Goal: Complete application form: Complete application form

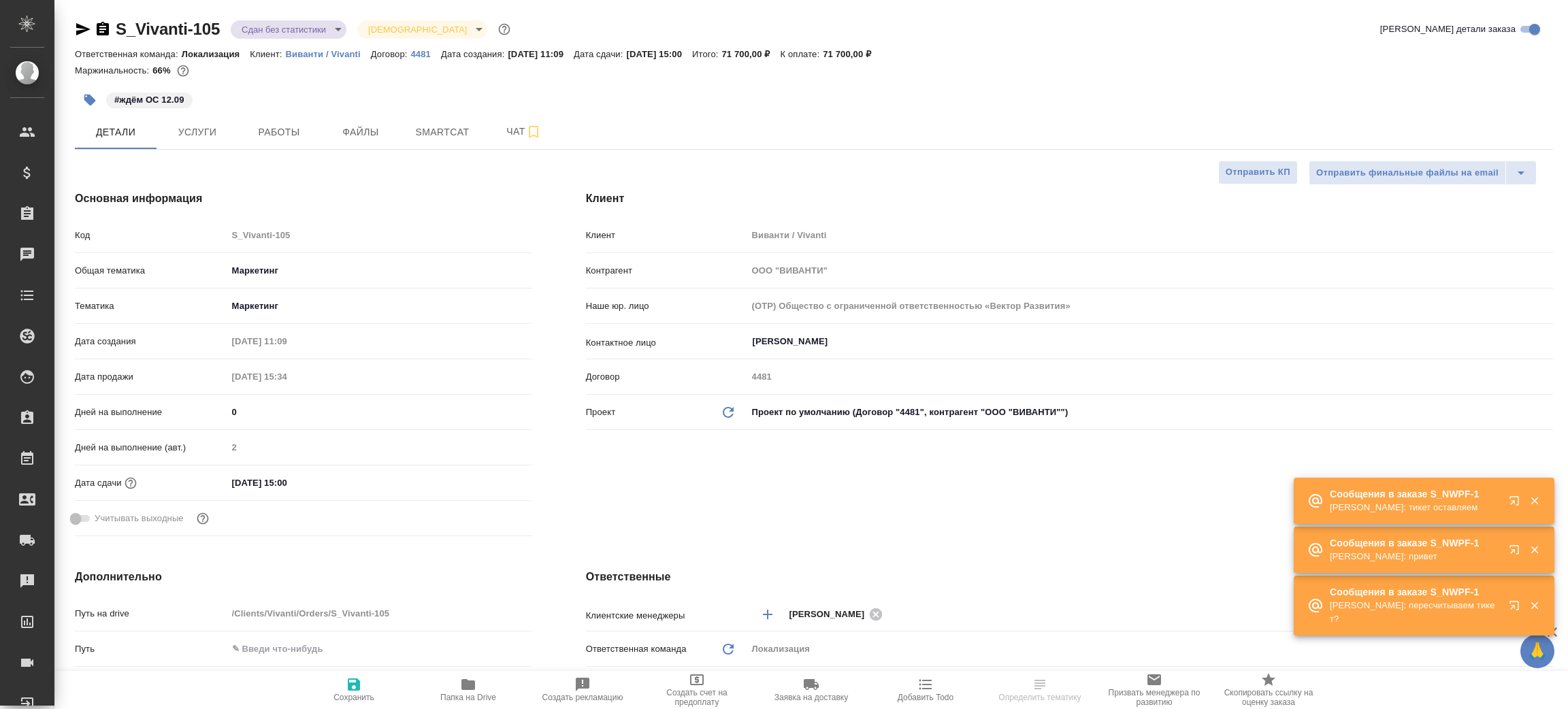
select select "RU"
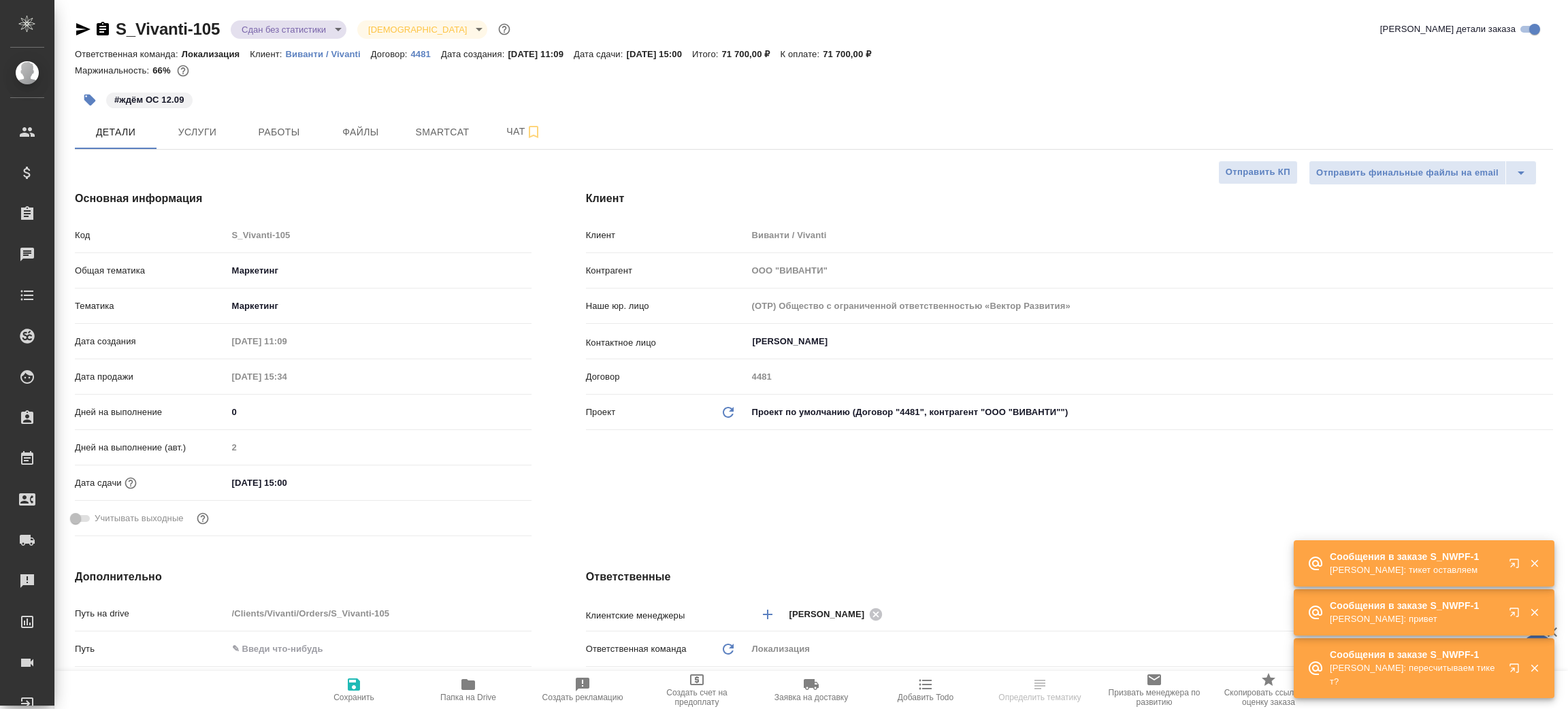
type input "[PERSON_NAME]"
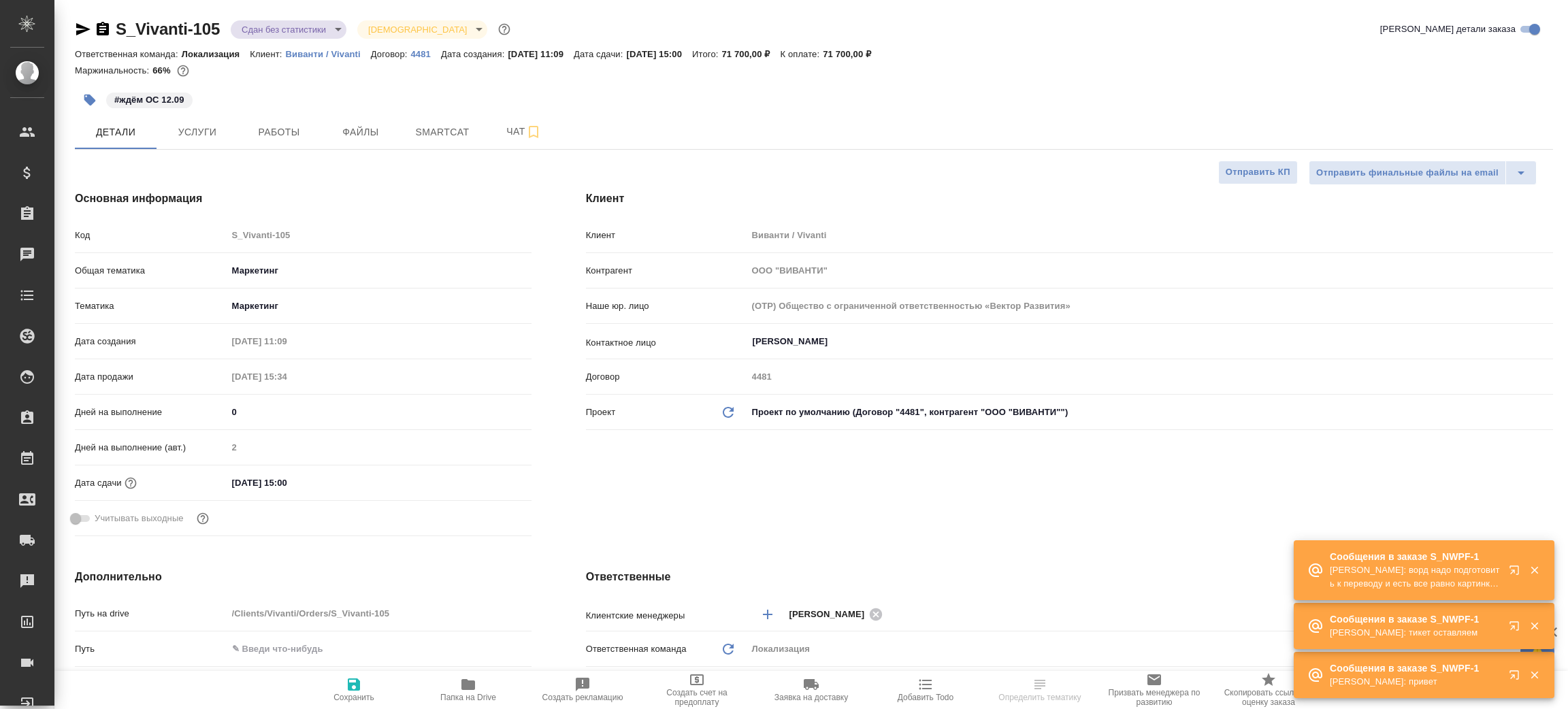
click at [469, 680] on icon "button" at bounding box center [468, 685] width 16 height 16
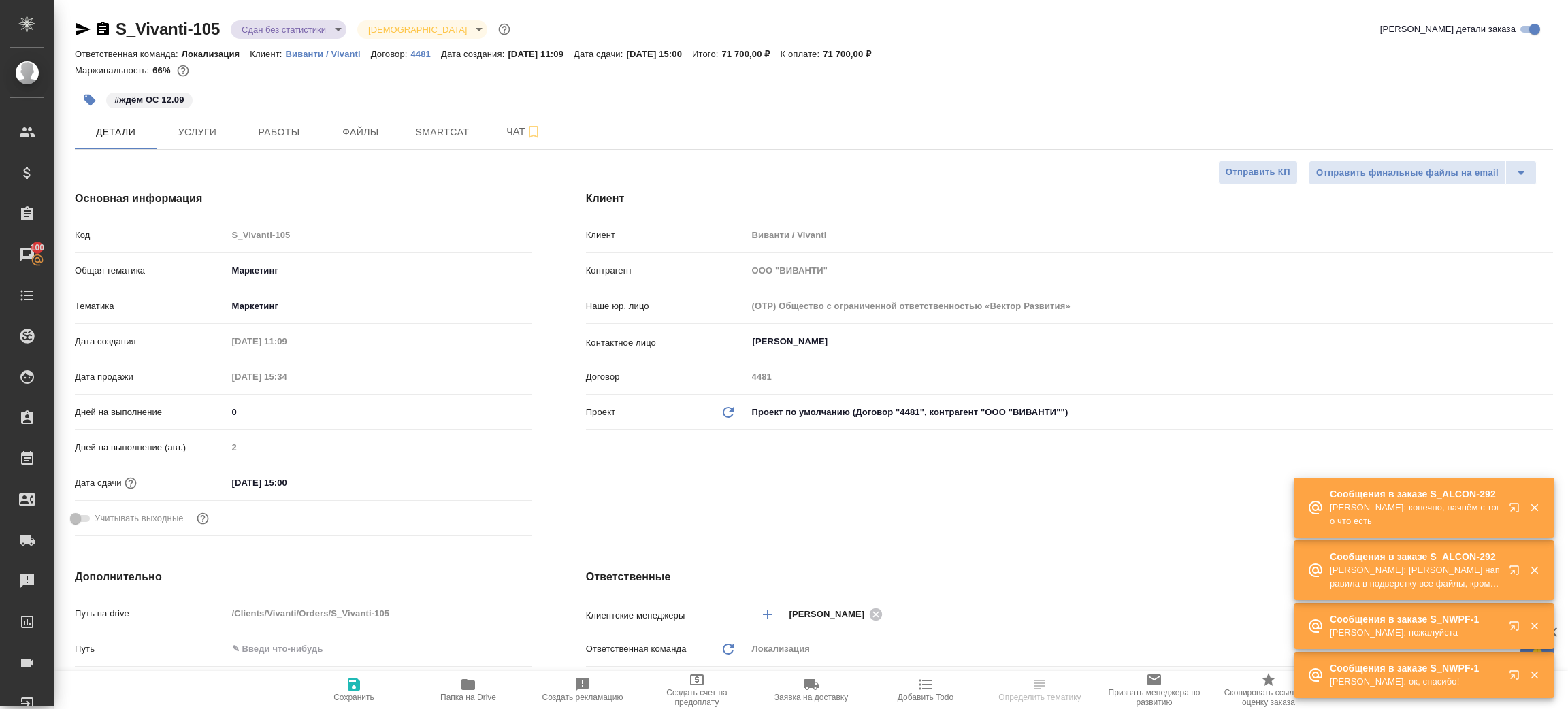
select select "RU"
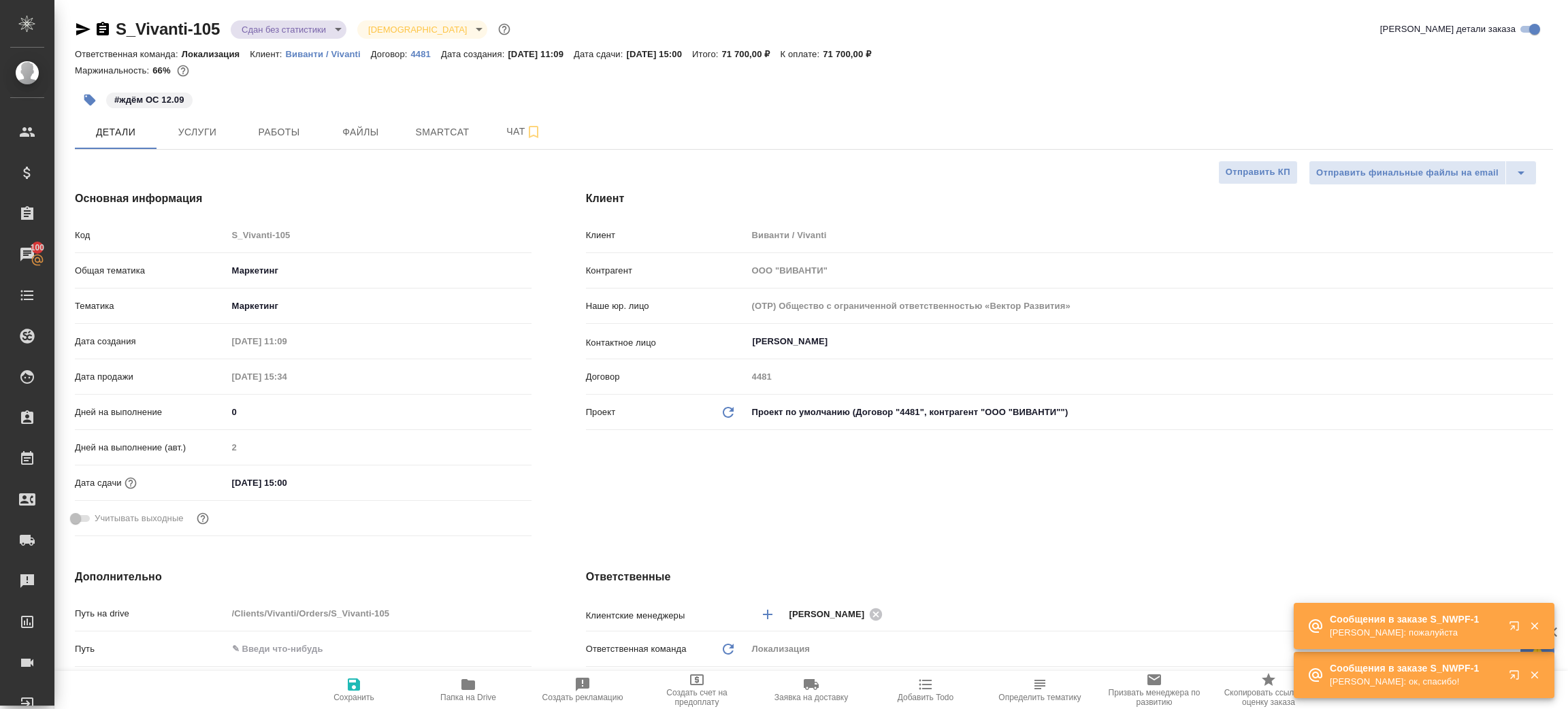
type textarea "x"
click at [82, 27] on icon "button" at bounding box center [83, 29] width 14 height 13
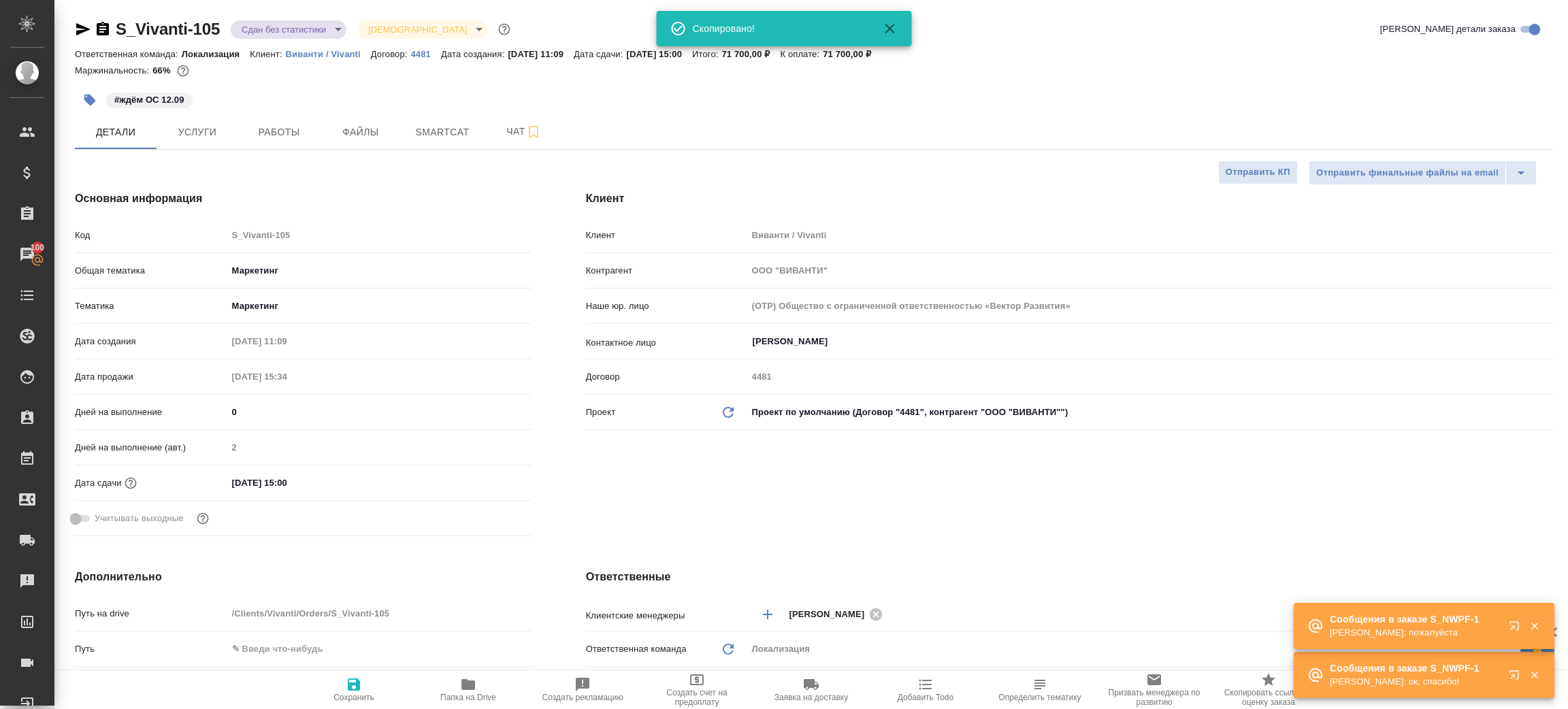
type textarea "x"
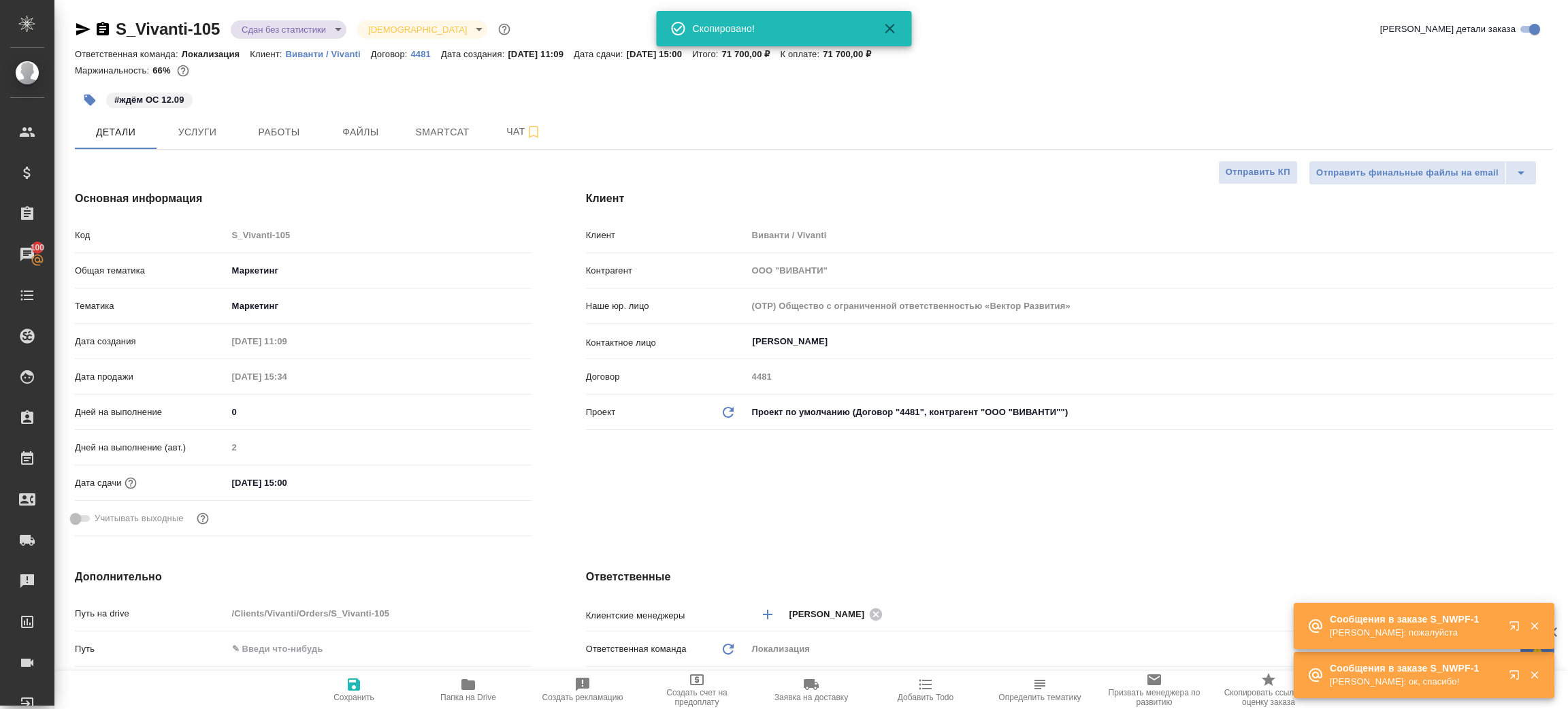
type textarea "x"
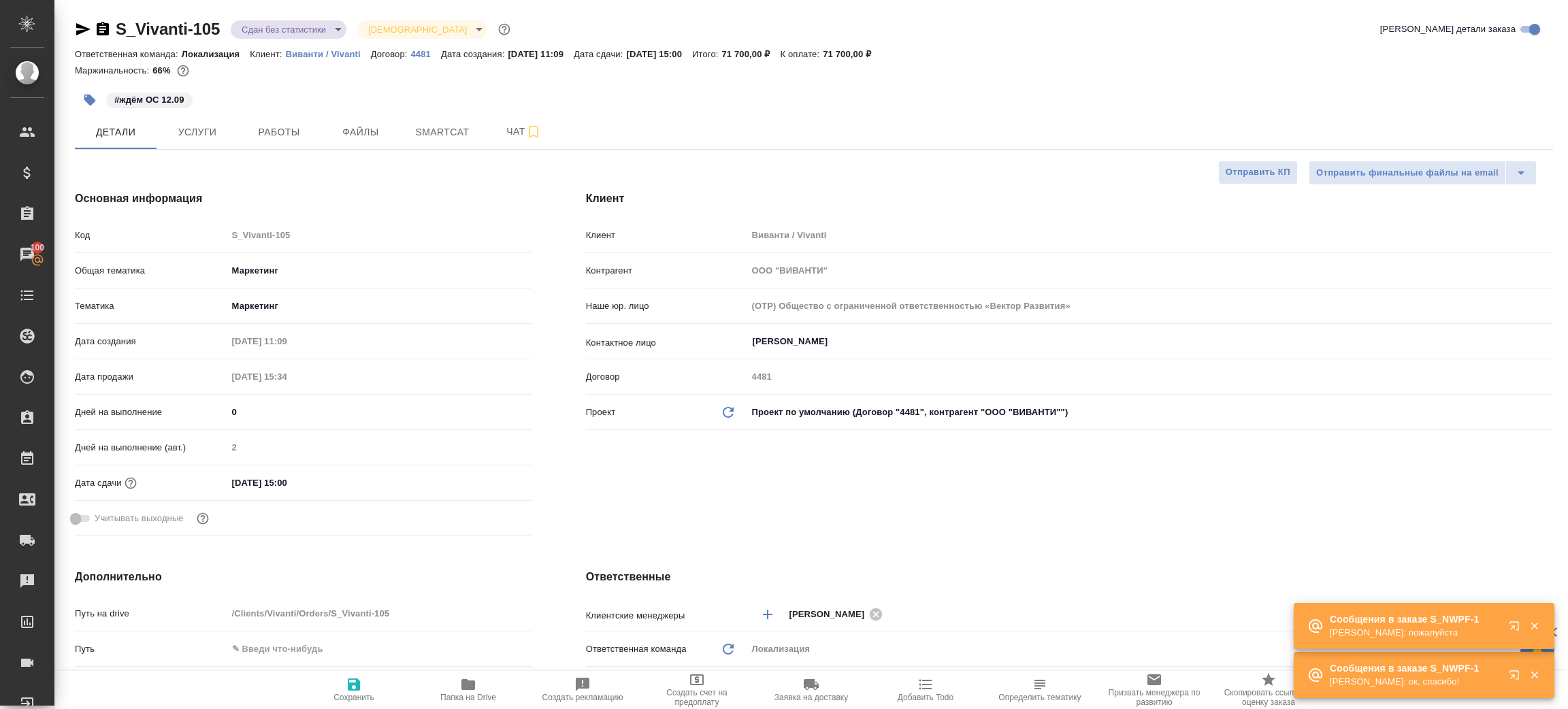
type textarea "x"
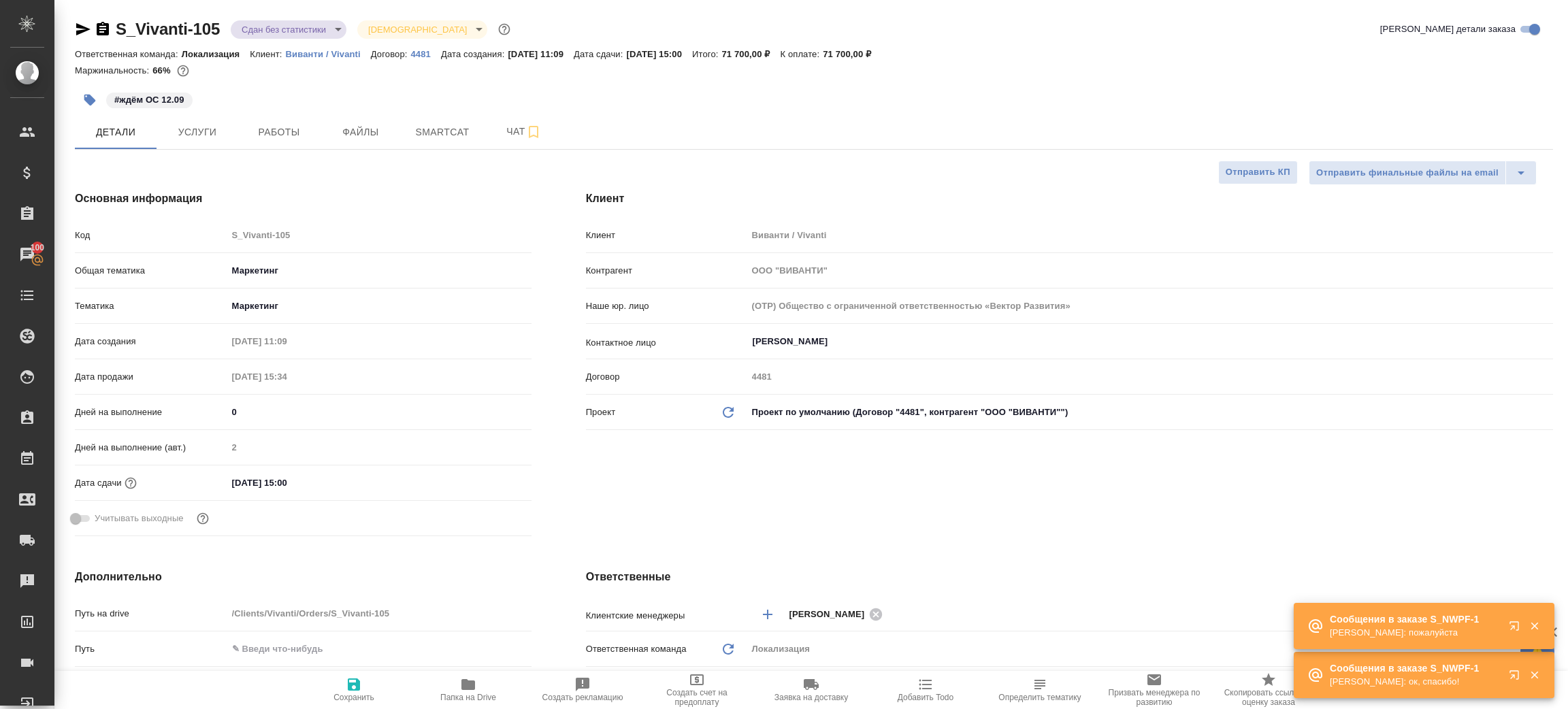
type textarea "x"
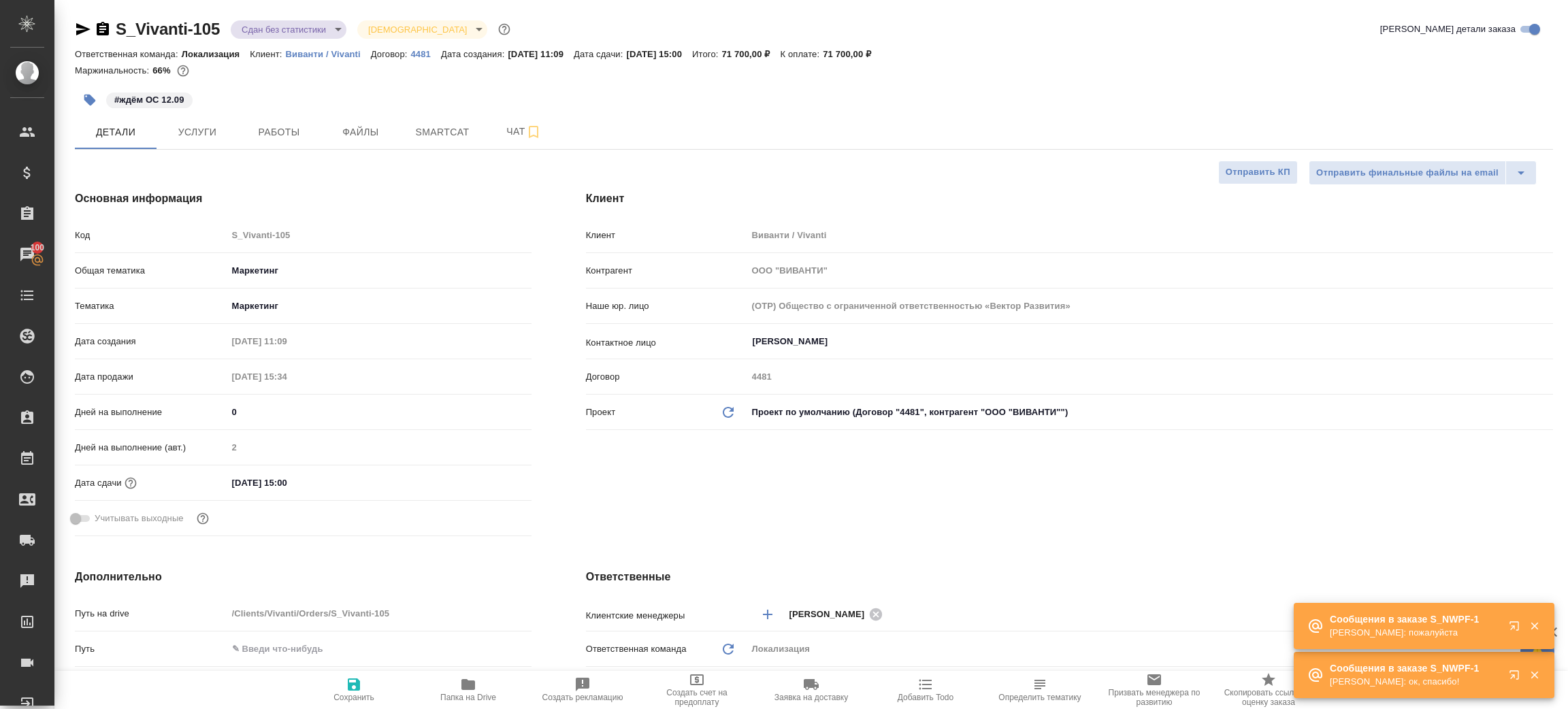
type textarea "x"
